Goal: Task Accomplishment & Management: Manage account settings

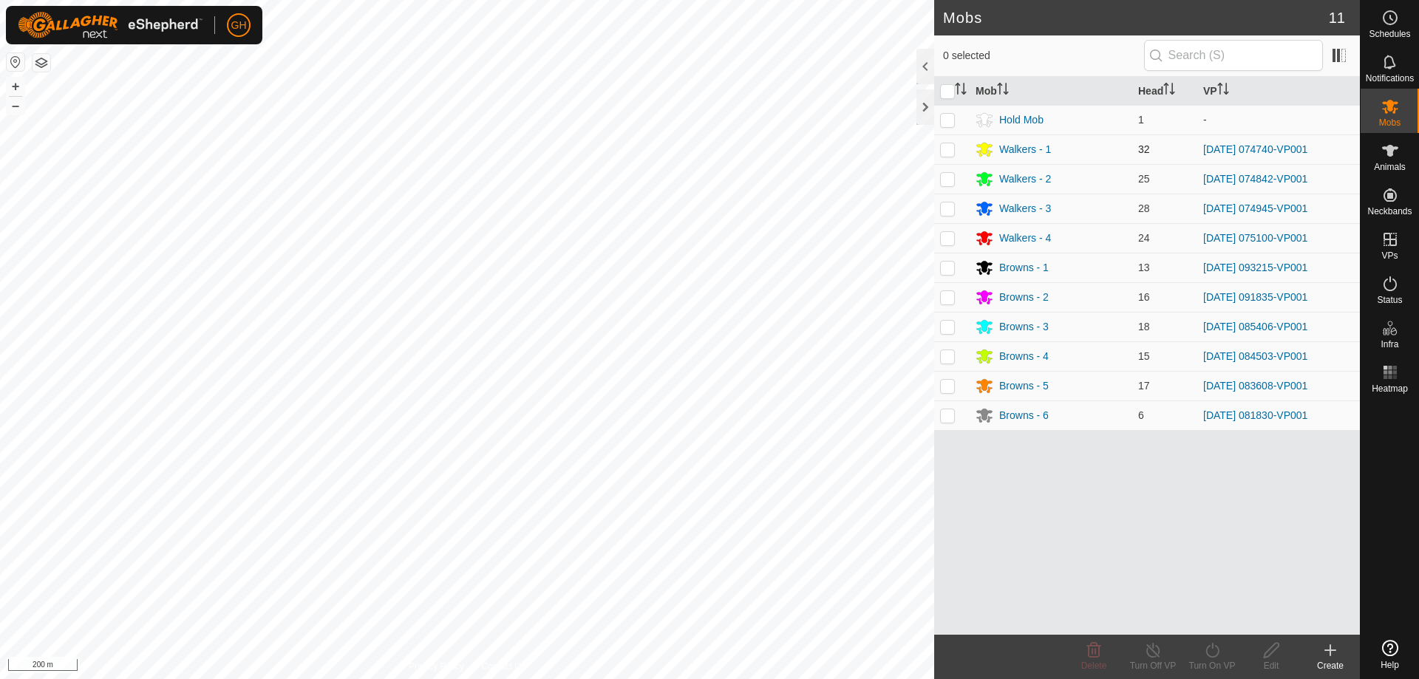
click at [949, 148] on p-checkbox at bounding box center [947, 149] width 15 height 12
checkbox input "true"
click at [951, 174] on p-checkbox at bounding box center [947, 179] width 15 height 12
checkbox input "true"
click at [951, 210] on p-checkbox at bounding box center [947, 209] width 15 height 12
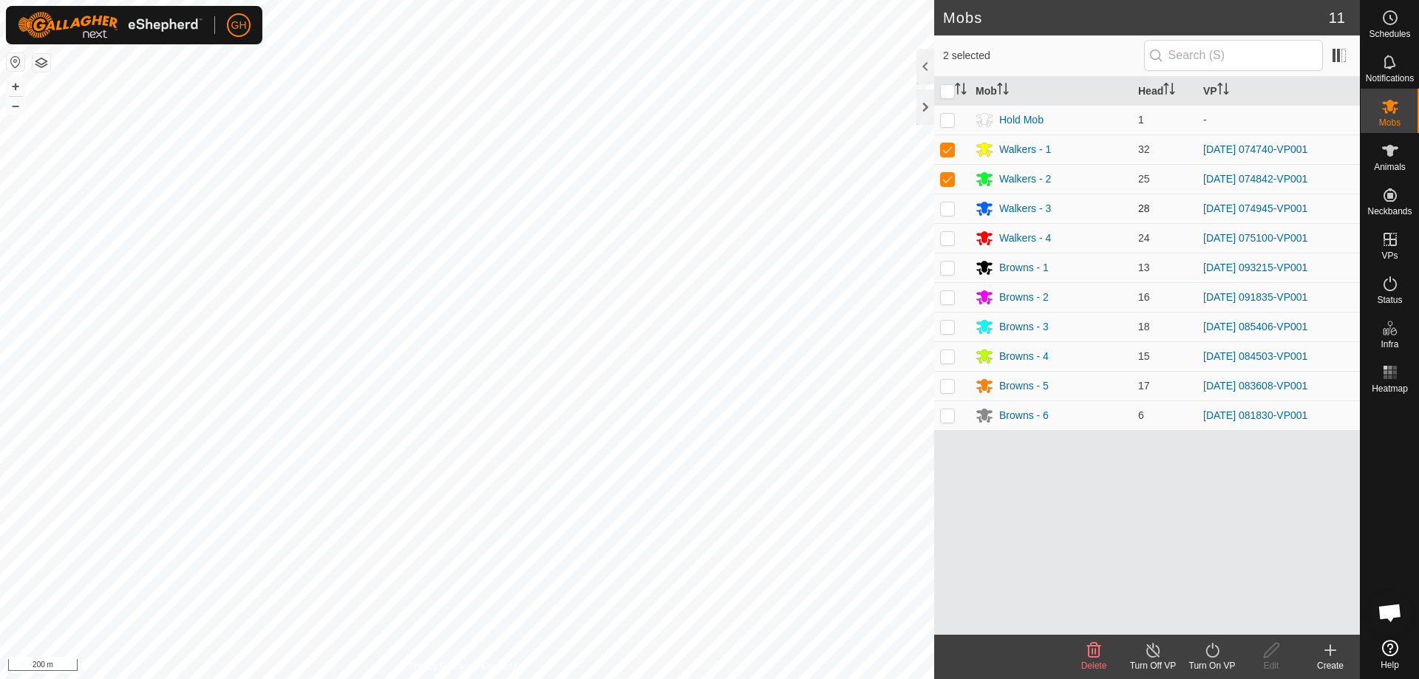
checkbox input "true"
click at [949, 238] on p-checkbox at bounding box center [947, 238] width 15 height 12
checkbox input "true"
click at [1160, 654] on icon at bounding box center [1153, 651] width 18 height 18
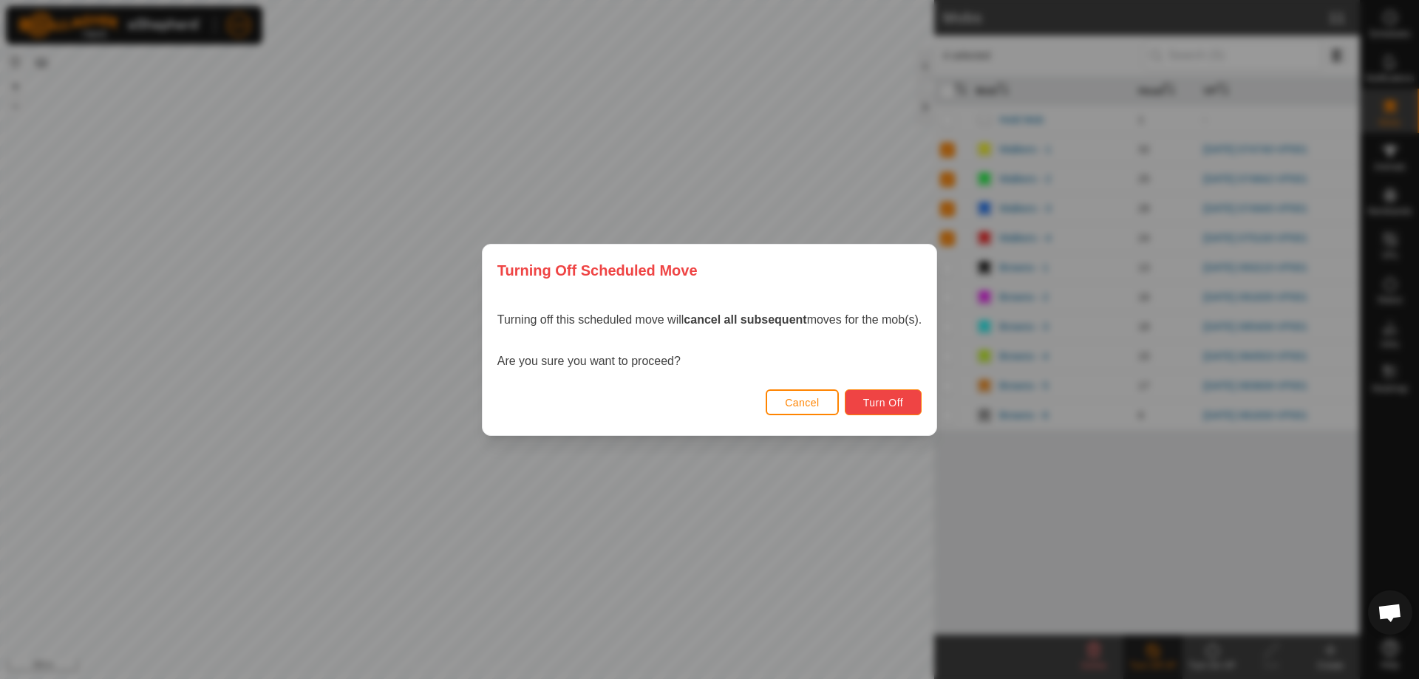
click at [886, 404] on span "Turn Off" at bounding box center [883, 403] width 41 height 12
